Goal: Ask a question: Seek information or help from site administrators or community

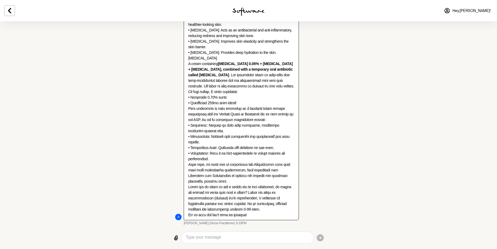
scroll to position [1828, 0]
type textarea "i would prefer the first option!"
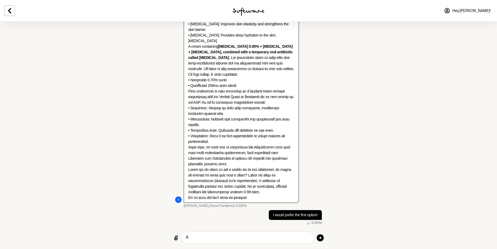
scroll to position [1848, 0]
type textarea "A"
click at [271, 234] on textarea "as the acnatc was prescribed by the" at bounding box center [248, 237] width 124 height 7
type textarea "as the acnatc was prescribed by my GP"
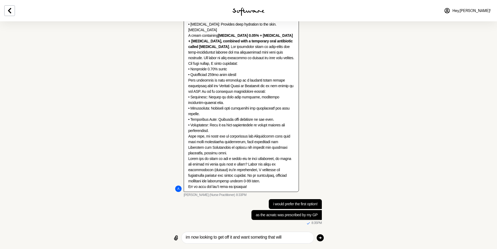
scroll to position [1860, 0]
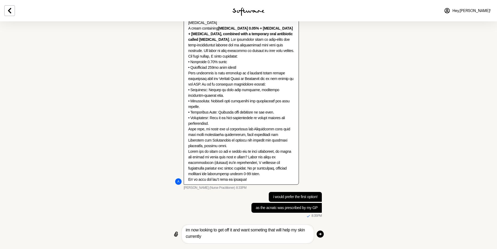
type textarea "im now looking to get off it and want someting that will help my skin currently"
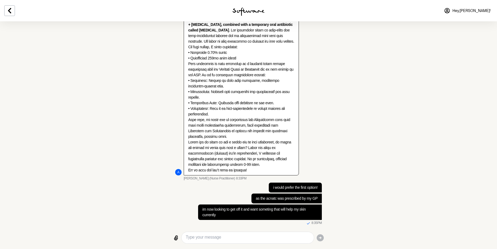
type textarea "c"
type textarea "would it work if i sent some pictures?"
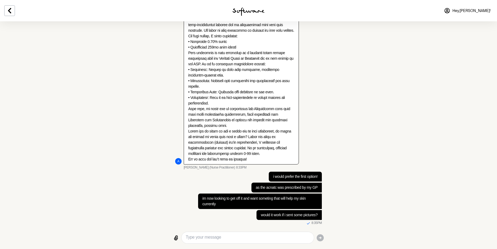
scroll to position [1890, 0]
type textarea "*help"
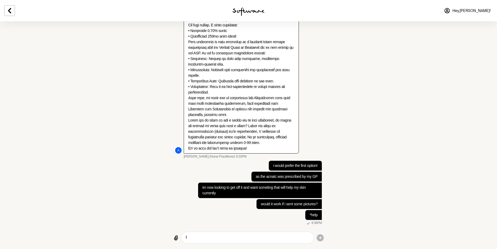
scroll to position [1893, 0]
type textarea "to determine if te first option is good?"
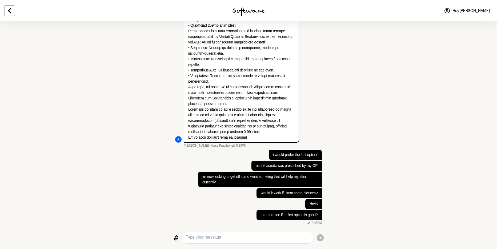
scroll to position [1914, 0]
click at [224, 237] on textarea "and can i usae retionl" at bounding box center [248, 237] width 124 height 7
click at [201, 242] on div "and can i usae [MEDICAL_DATA]" at bounding box center [248, 237] width 132 height 11
click at [208, 239] on textarea "and can i usae [MEDICAL_DATA]" at bounding box center [248, 237] width 124 height 7
click at [235, 234] on textarea "and can i use [MEDICAL_DATA]" at bounding box center [248, 237] width 124 height 7
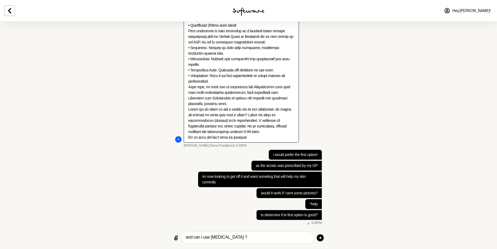
type textarea "and can i use [MEDICAL_DATA] ?"
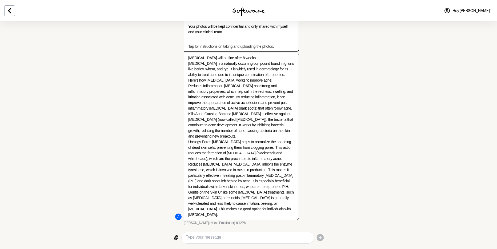
scroll to position [2262, 0]
click at [240, 238] on textarea "Type your message" at bounding box center [248, 237] width 124 height 7
click at [273, 238] on textarea "so there wouldnt be any need to use adapalane" at bounding box center [248, 237] width 124 height 7
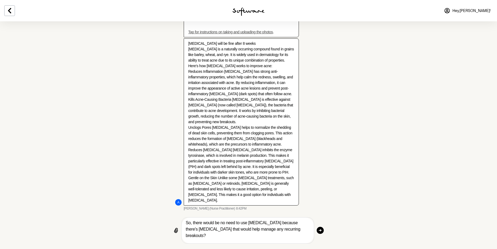
scroll to position [2276, 0]
type textarea "So, there would be no need to use [MEDICAL_DATA] because there's [MEDICAL_DATA]…"
click at [319, 230] on icon "button" at bounding box center [319, 230] width 7 height 7
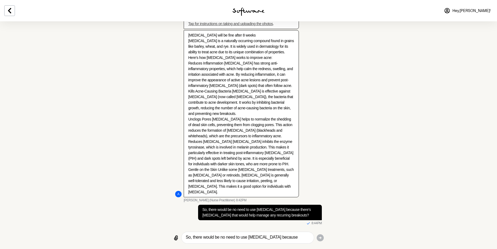
scroll to position [2159, 0]
click at [254, 26] on link "Tap for instructions on taking and uploading the photos" at bounding box center [230, 24] width 85 height 4
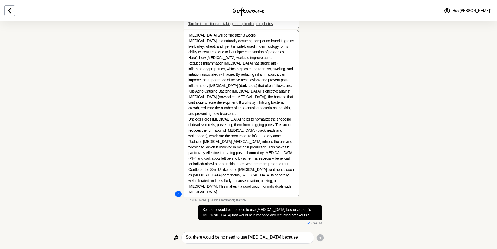
click at [176, 235] on icon at bounding box center [176, 238] width 6 height 6
click at [0, 0] on input "File upload" at bounding box center [0, 0] width 0 height 0
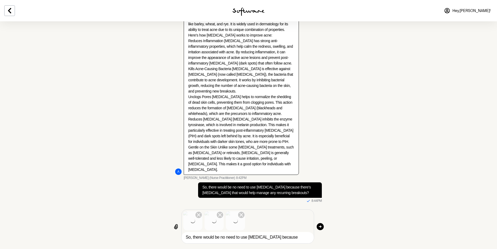
scroll to position [2310, 0]
click at [321, 224] on icon "button" at bounding box center [319, 226] width 7 height 7
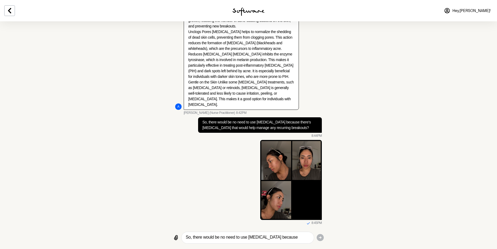
scroll to position [2376, 0]
